Goal: Information Seeking & Learning: Learn about a topic

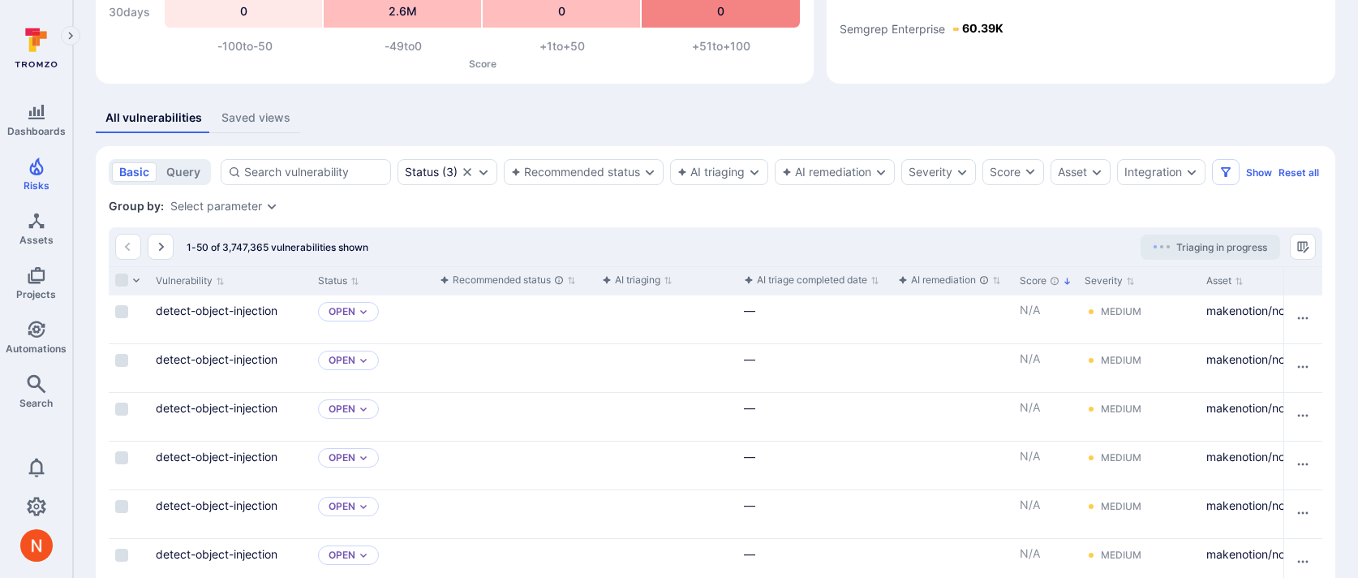
scroll to position [233, 0]
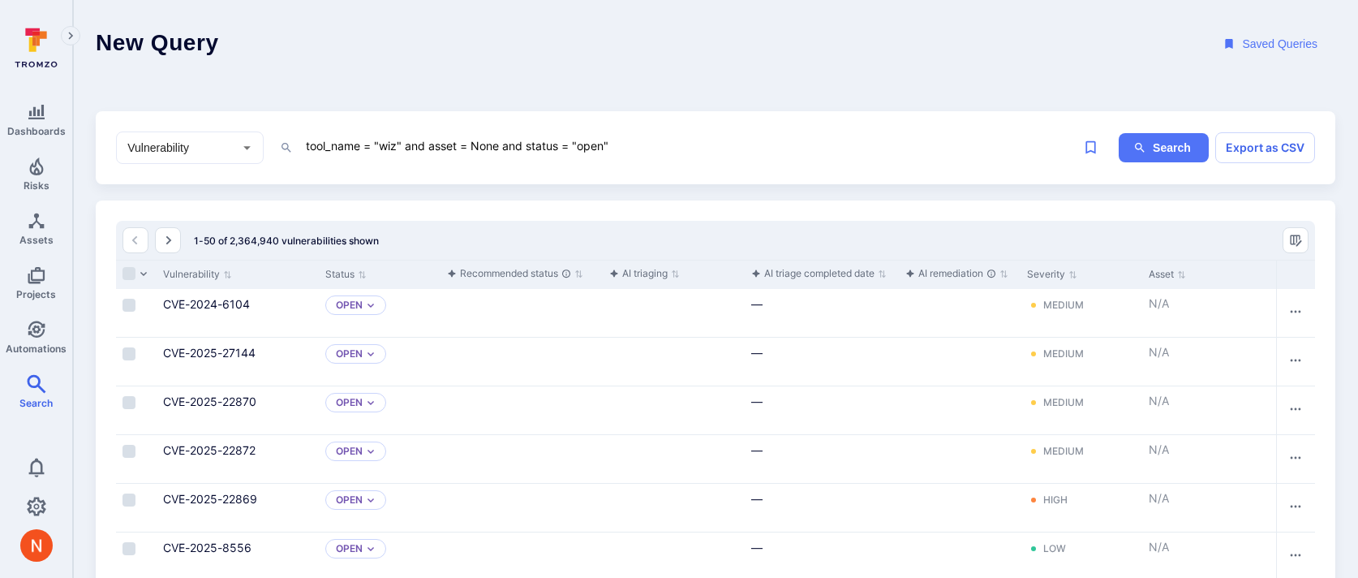
drag, startPoint x: 506, startPoint y: 144, endPoint x: 718, endPoint y: 144, distance: 212.6
click at [717, 147] on textarea "tool_name = "wiz" and asset = None and status = "open"" at bounding box center [689, 146] width 771 height 20
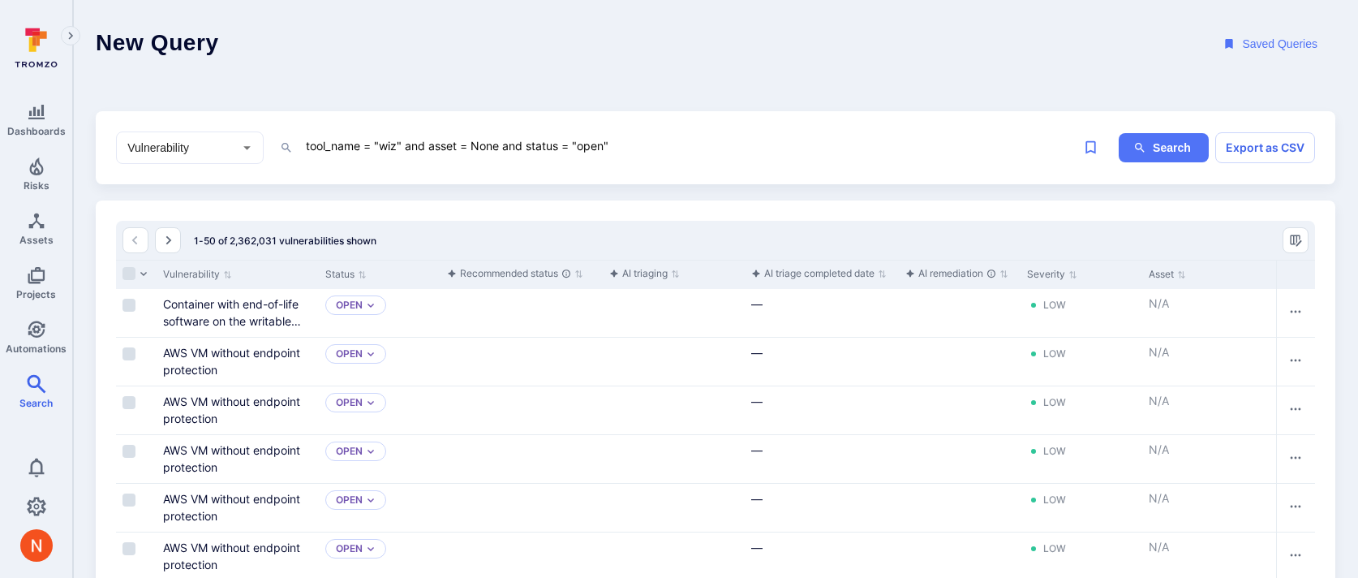
drag, startPoint x: 502, startPoint y: 148, endPoint x: 729, endPoint y: 139, distance: 226.6
click at [732, 145] on textarea "tool_name = "wiz" and asset = None and status = "open"" at bounding box center [689, 146] width 771 height 20
type textarea "tool_name = "wiz" and asset = None"
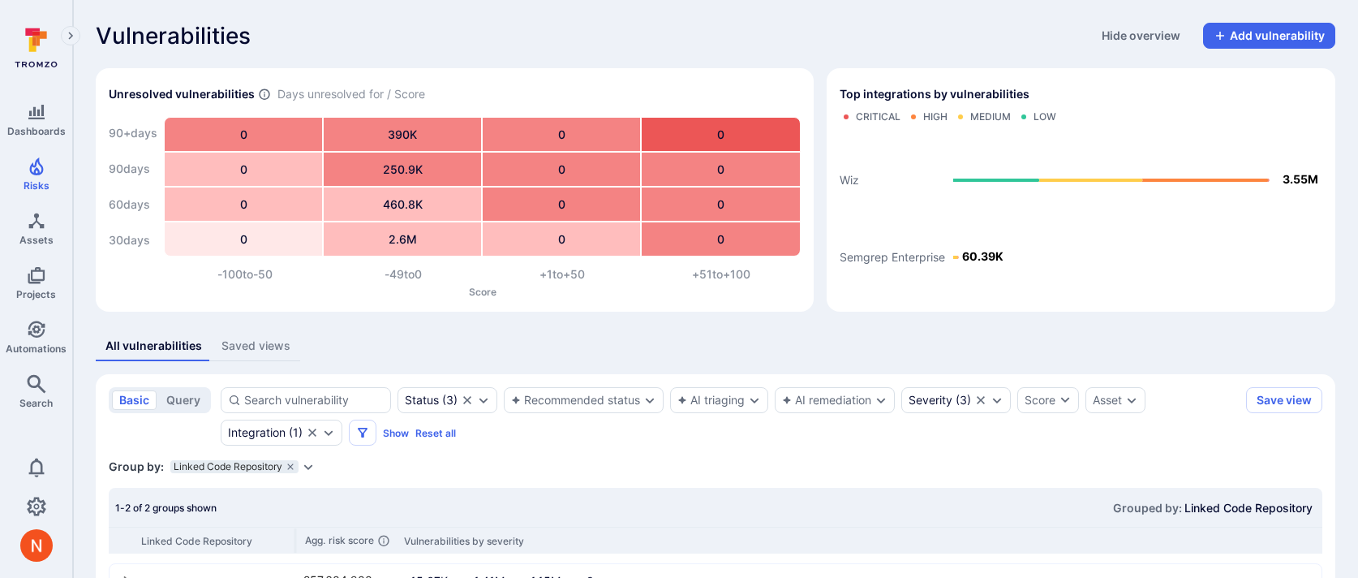
click at [664, 61] on div "Unresolved vulnerabilities Days unresolved for / Score 90+ days 90 days 60 days…" at bounding box center [448, 183] width 731 height 256
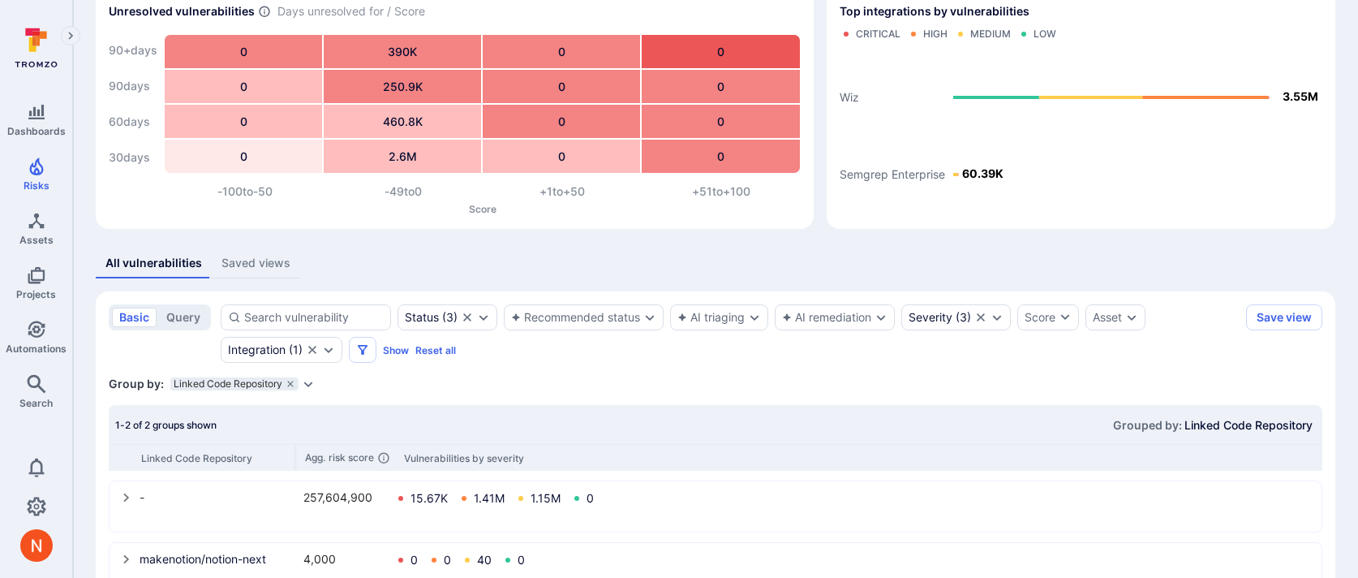
scroll to position [135, 0]
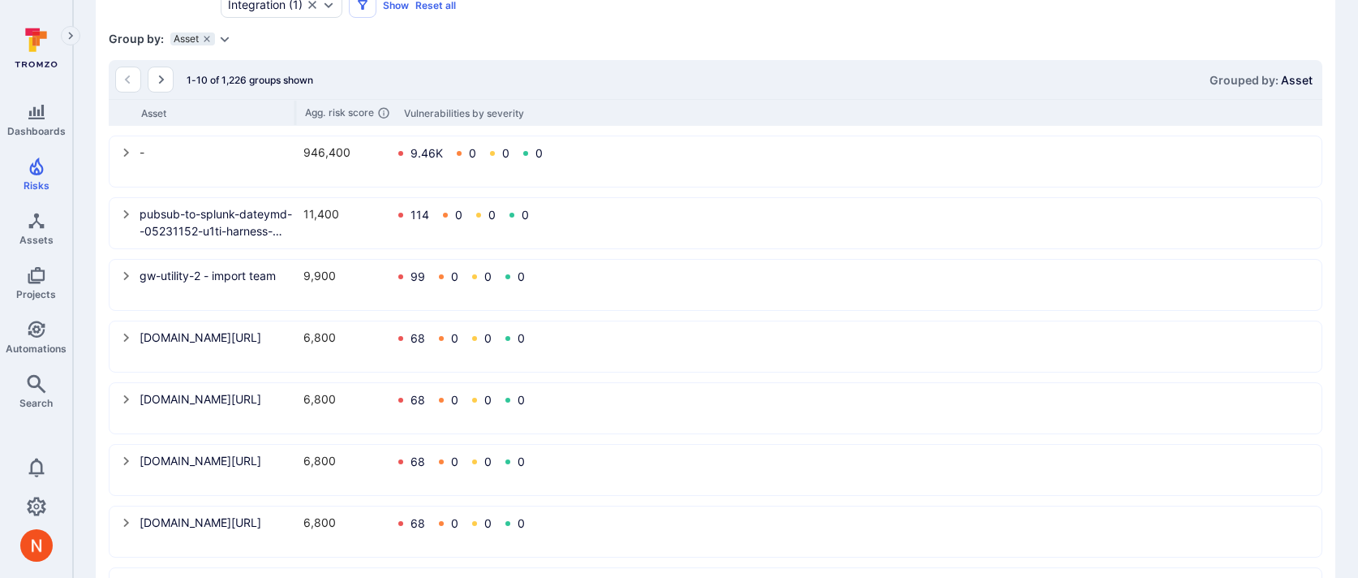
scroll to position [471, 0]
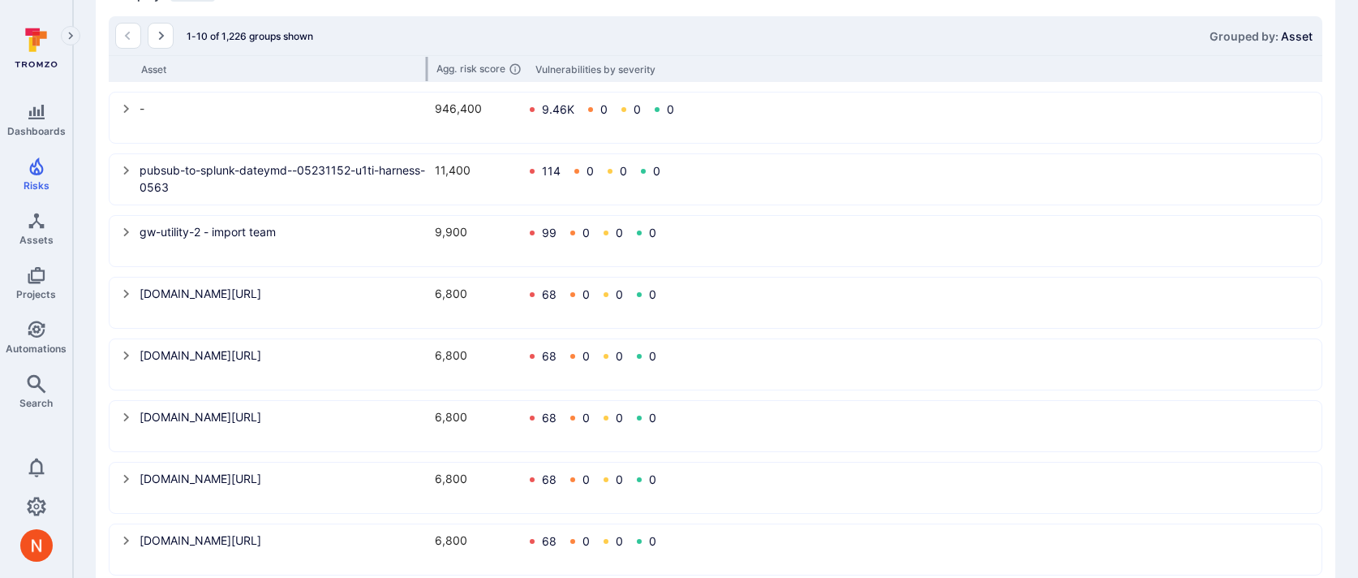
drag, startPoint x: 295, startPoint y: 62, endPoint x: 427, endPoint y: 63, distance: 131.5
click at [427, 63] on div at bounding box center [427, 69] width 2 height 24
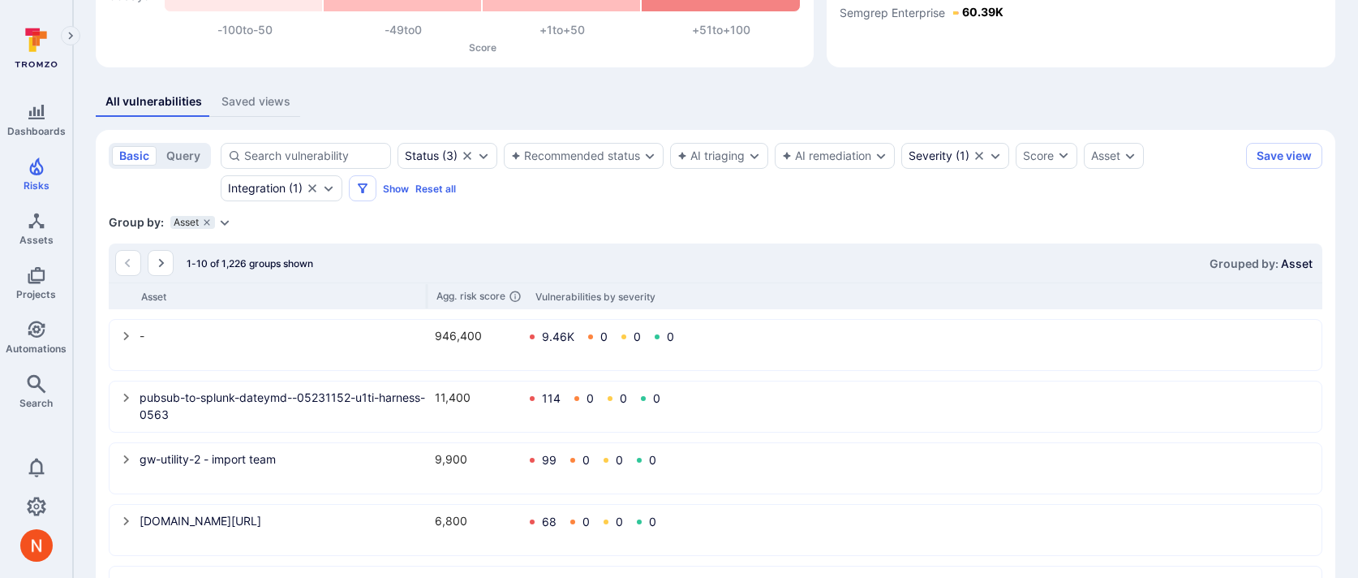
scroll to position [260, 0]
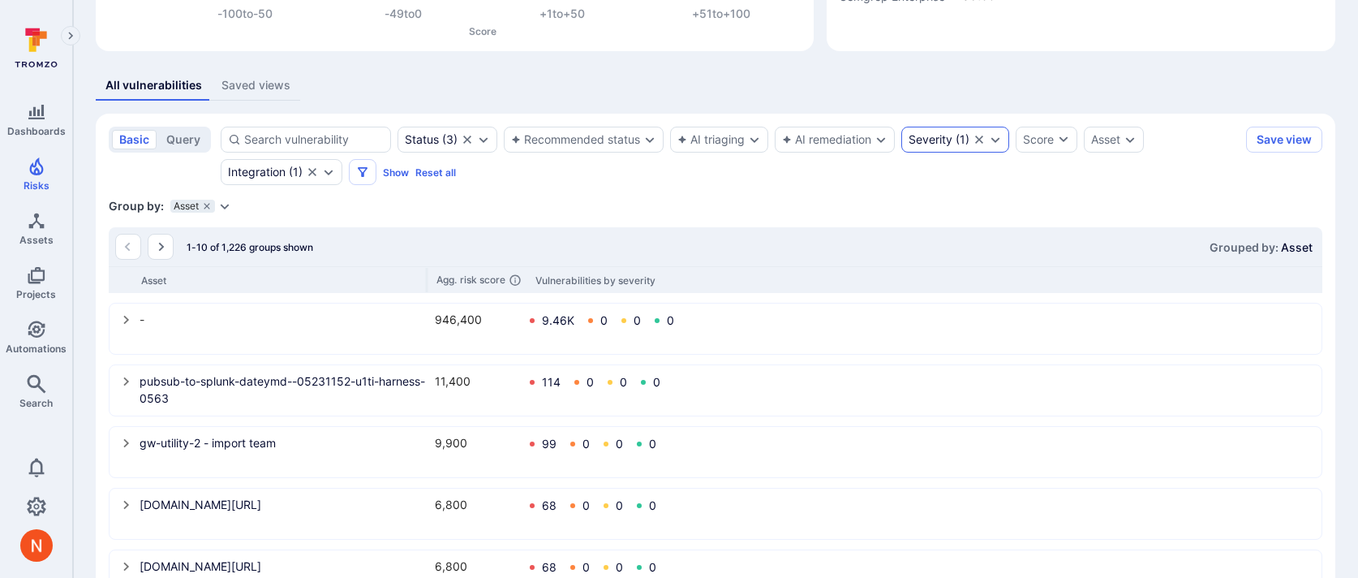
click at [955, 148] on div "Severity ( 1 )" at bounding box center [956, 140] width 108 height 26
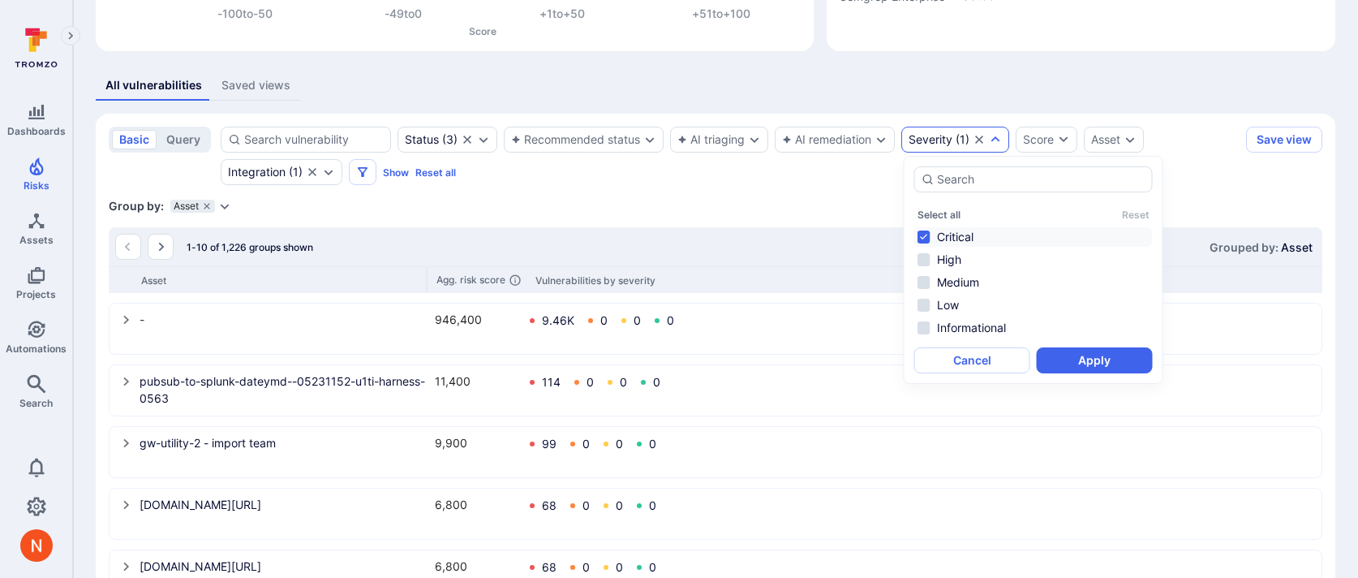
click at [949, 89] on div "All vulnerabilities Saved views" at bounding box center [716, 86] width 1240 height 30
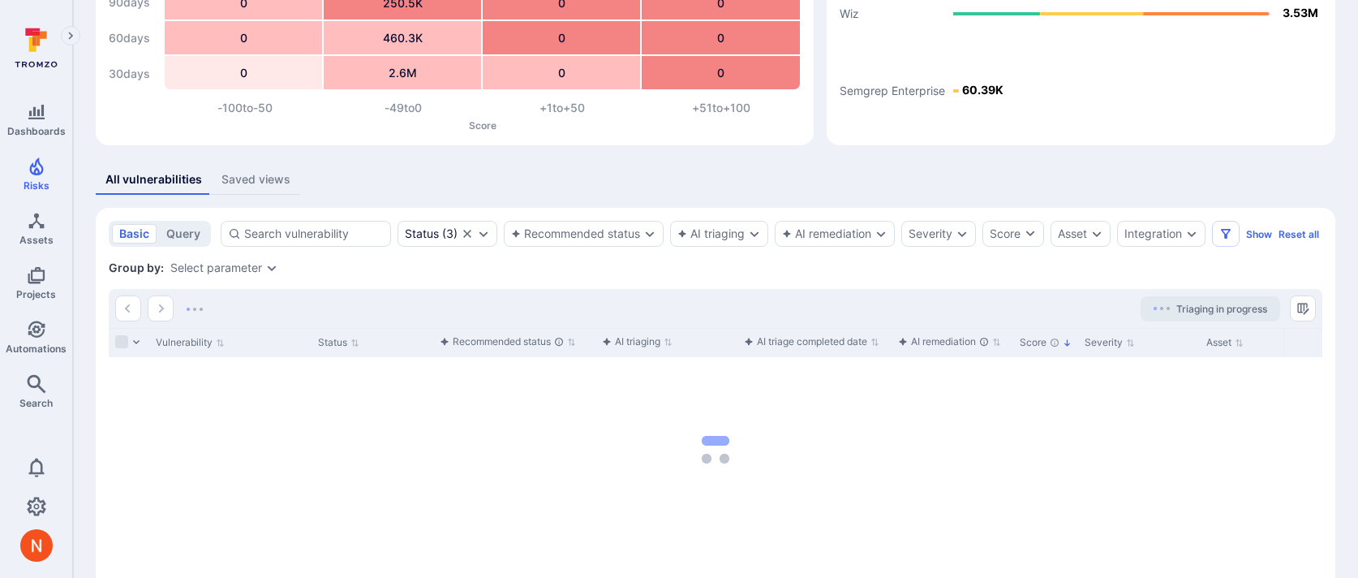
scroll to position [168, 0]
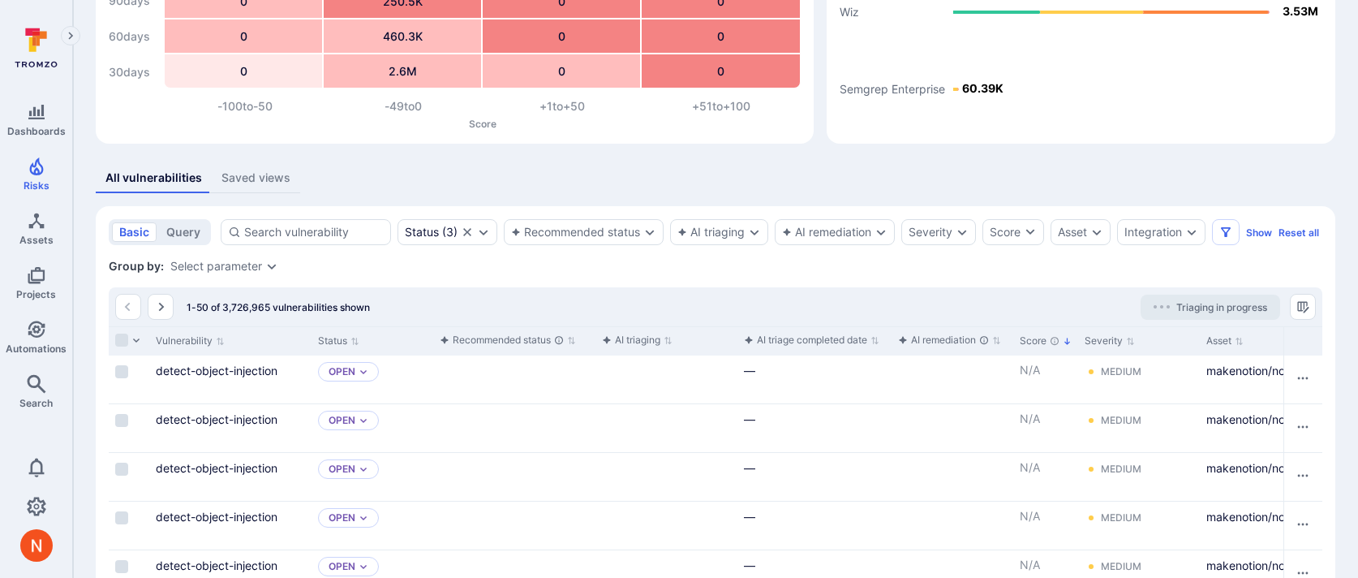
click at [1186, 122] on rect "Top integrations by vulnerabilities bar" at bounding box center [1081, 46] width 483 height 169
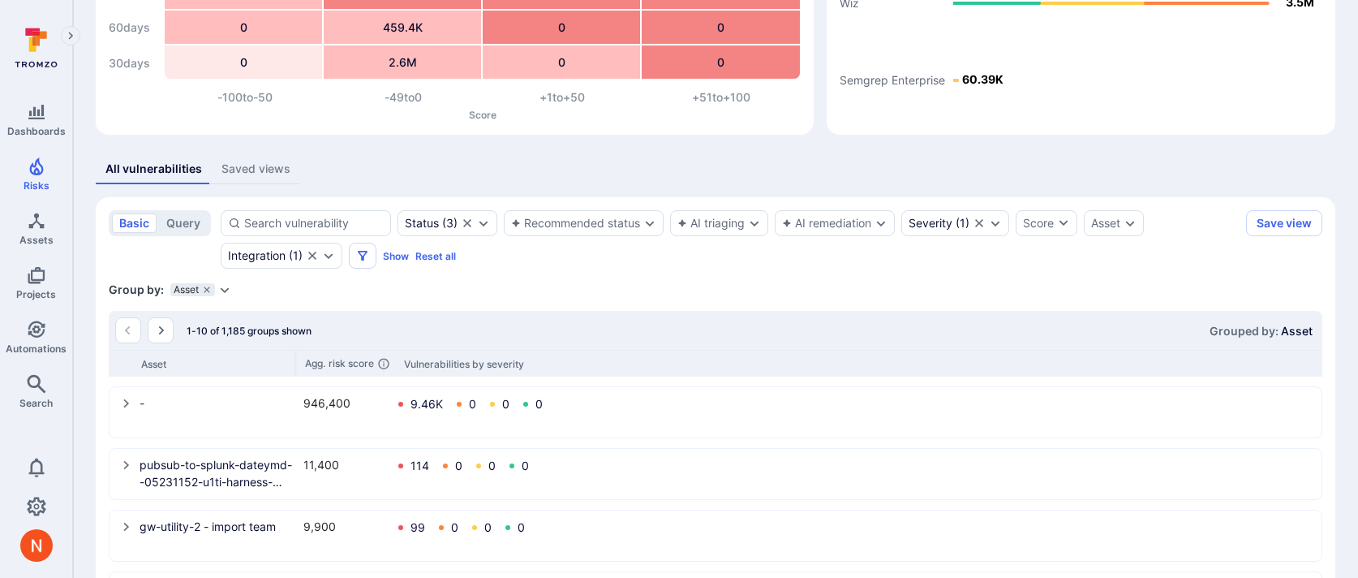
scroll to position [235, 0]
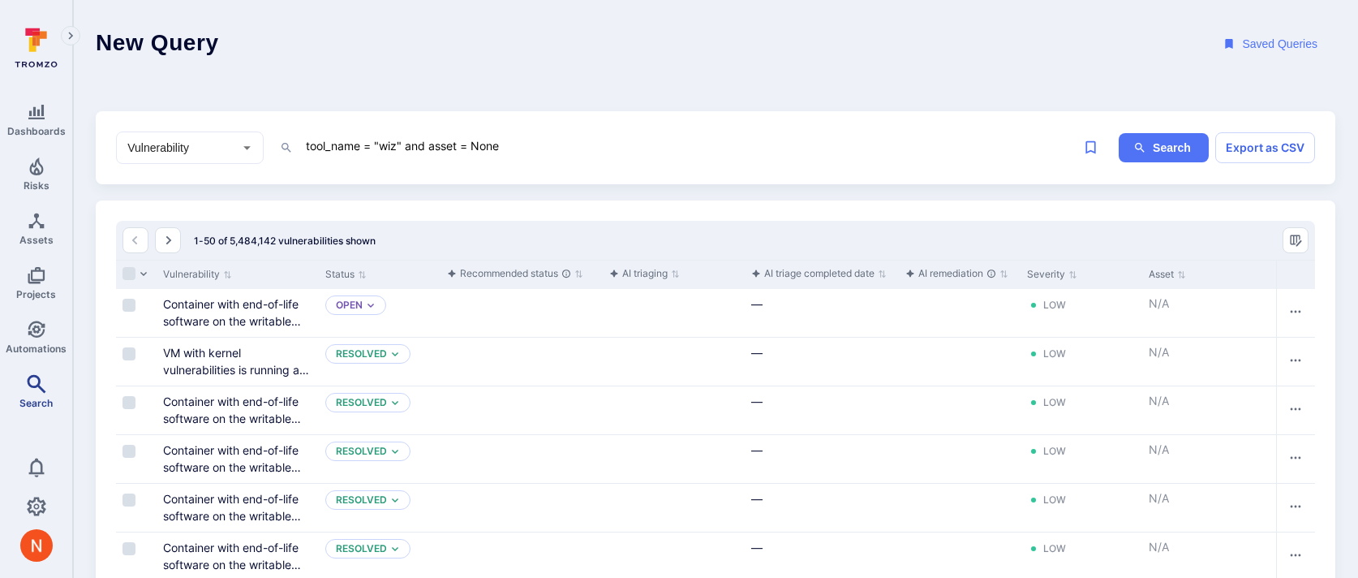
click at [39, 403] on span "Search" at bounding box center [35, 403] width 33 height 12
click at [463, 150] on textarea "tool_name = "wiz" and asset = None" at bounding box center [689, 146] width 771 height 20
click at [553, 141] on textarea "tool_name = "wiz" and asset != None" at bounding box center [689, 146] width 771 height 20
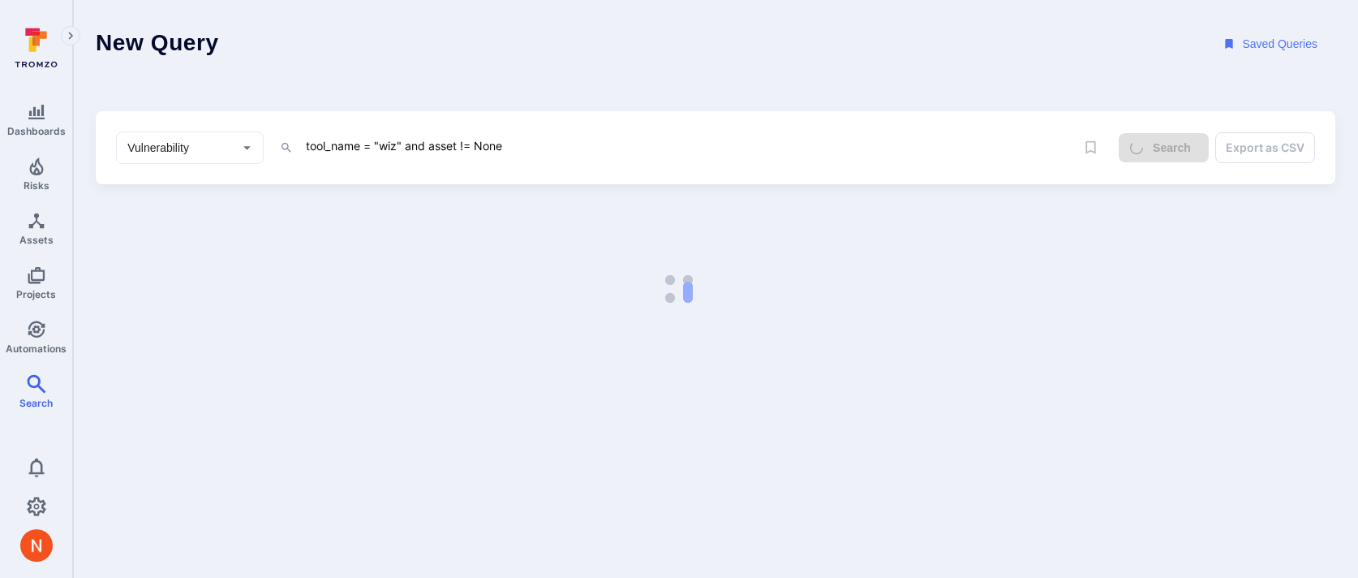
type textarea "tool_name = "wiz" and asset != None"
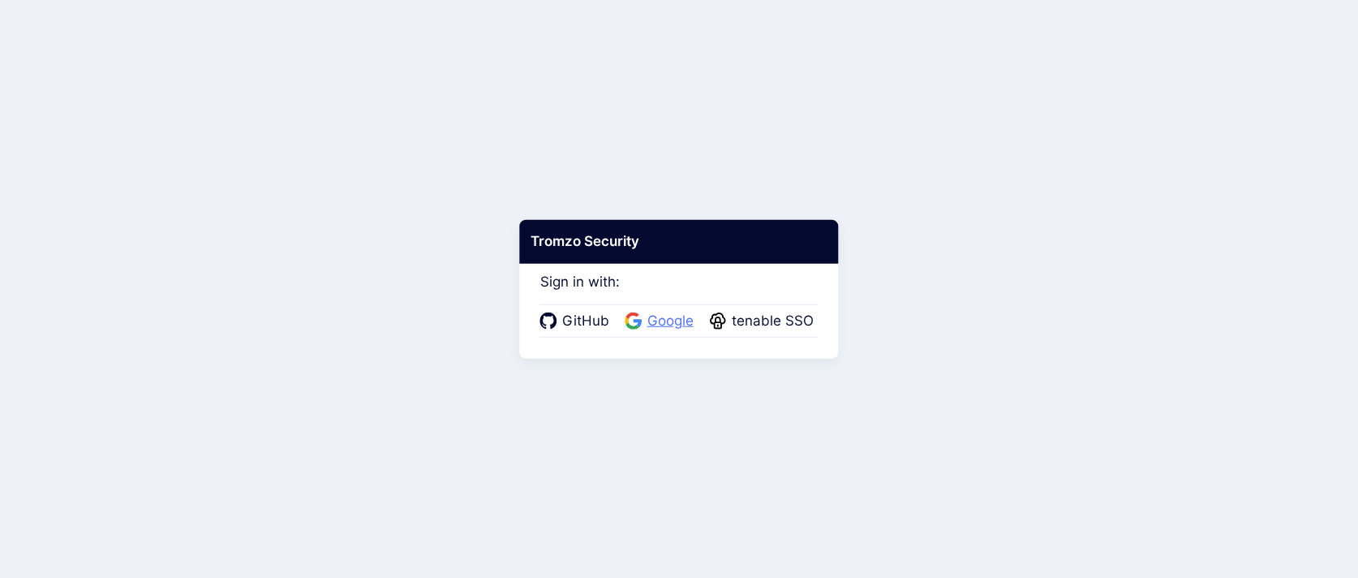
click at [643, 319] on span "Google" at bounding box center [671, 321] width 56 height 21
